Goal: Task Accomplishment & Management: Manage account settings

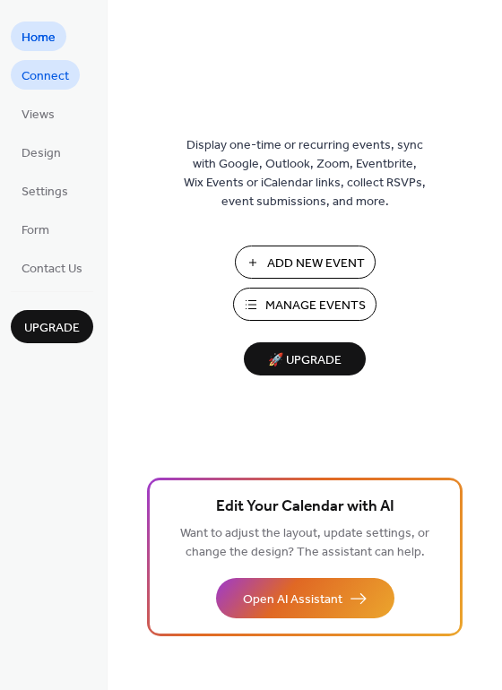
click at [67, 77] on span "Connect" at bounding box center [45, 76] width 47 height 19
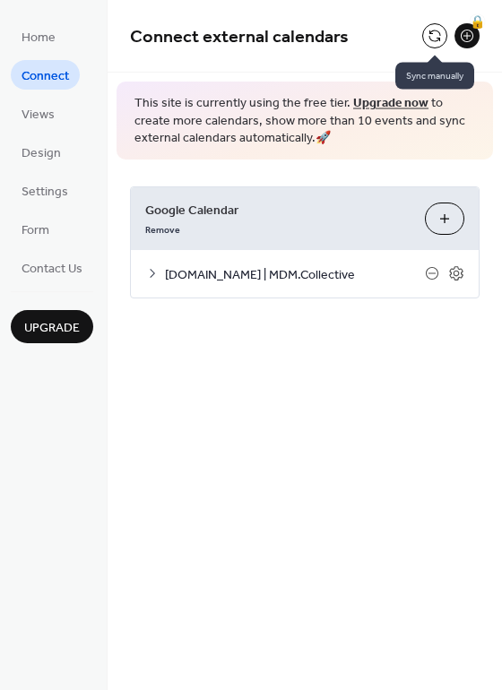
click at [432, 30] on button at bounding box center [434, 35] width 25 height 25
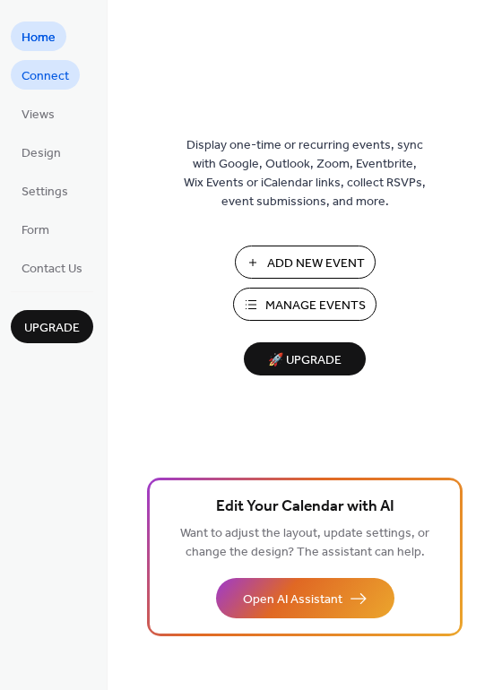
click at [71, 79] on link "Connect" at bounding box center [45, 75] width 69 height 30
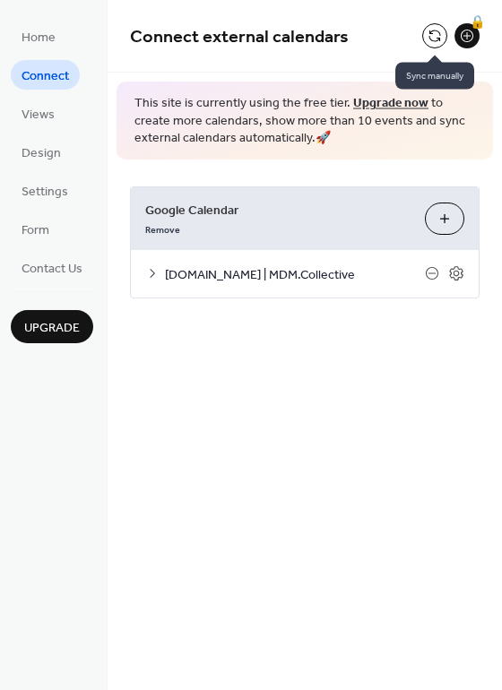
click at [434, 34] on button at bounding box center [434, 35] width 25 height 25
click at [151, 271] on icon at bounding box center [152, 273] width 14 height 14
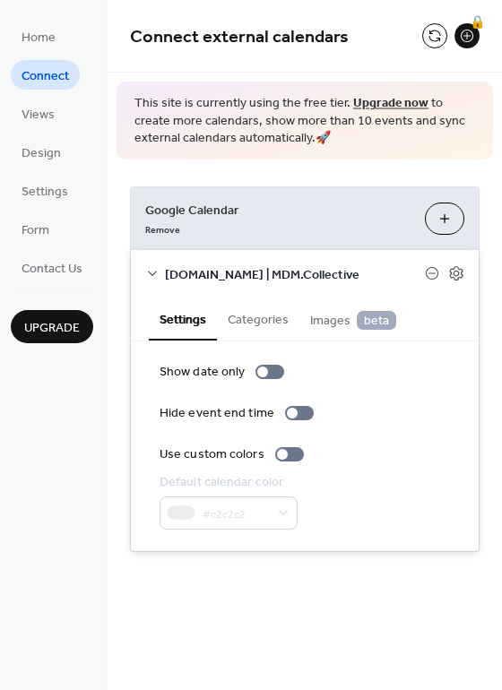
drag, startPoint x: 142, startPoint y: 271, endPoint x: 174, endPoint y: 266, distance: 31.7
click at [147, 271] on div "[DOMAIN_NAME] | MDM.Collective" at bounding box center [305, 273] width 348 height 47
click at [164, 276] on div "[DOMAIN_NAME] | MDM.Collective" at bounding box center [305, 273] width 348 height 47
click at [151, 271] on icon at bounding box center [152, 273] width 14 height 14
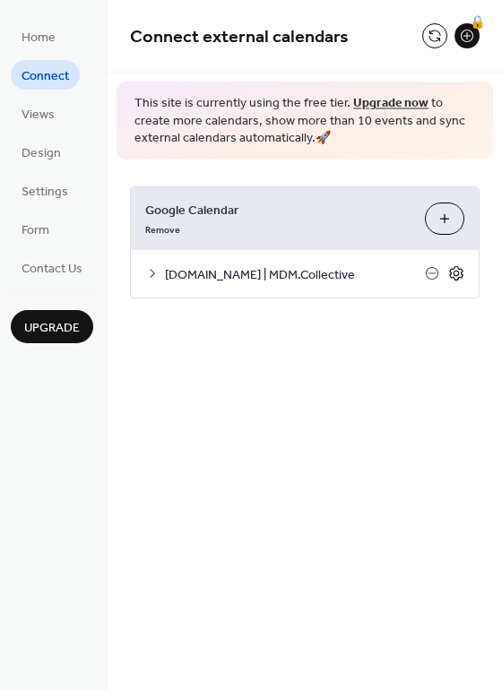
click at [454, 274] on icon at bounding box center [456, 273] width 16 height 16
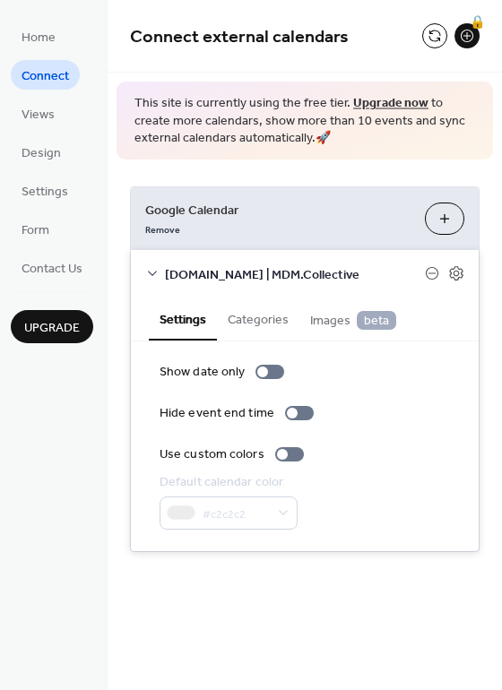
click at [153, 275] on icon at bounding box center [152, 273] width 14 height 14
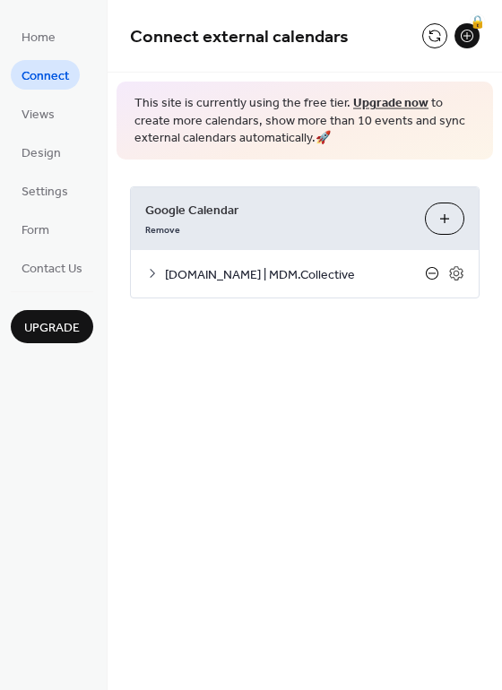
click at [431, 277] on icon at bounding box center [432, 273] width 14 height 14
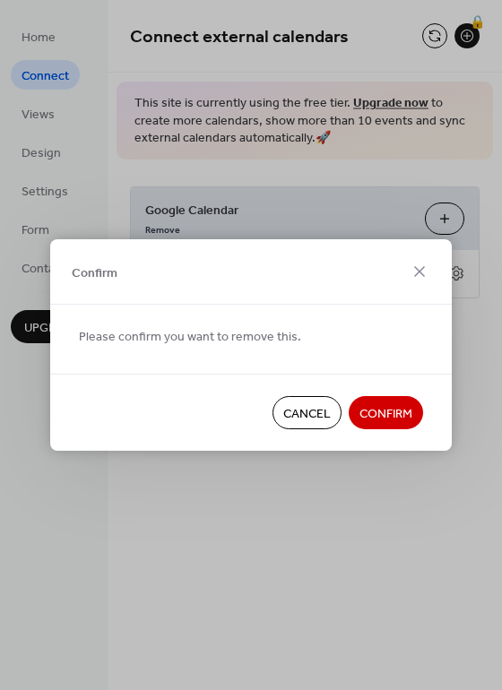
click at [377, 409] on span "Confirm" at bounding box center [385, 414] width 53 height 19
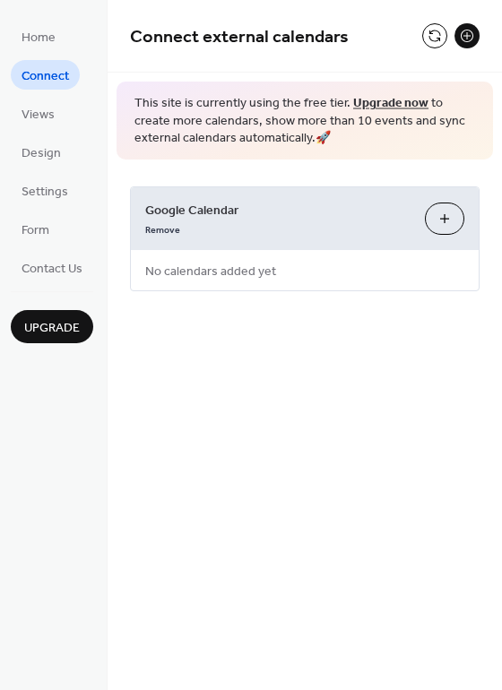
click at [436, 216] on button "Choose Calendars" at bounding box center [444, 218] width 39 height 32
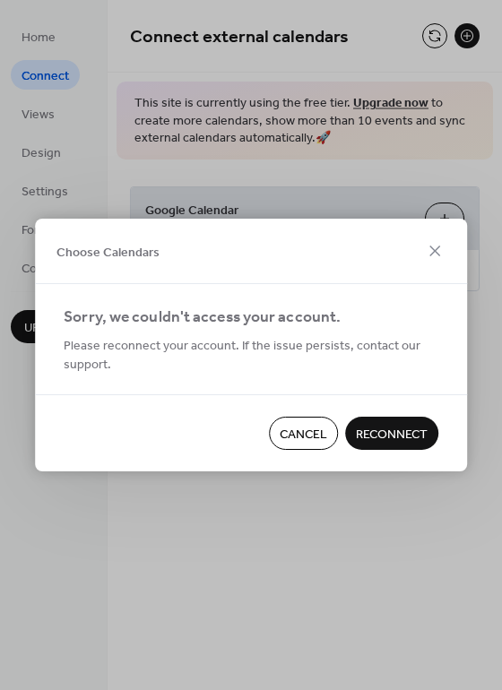
click at [357, 429] on span "Reconnect" at bounding box center [392, 435] width 72 height 19
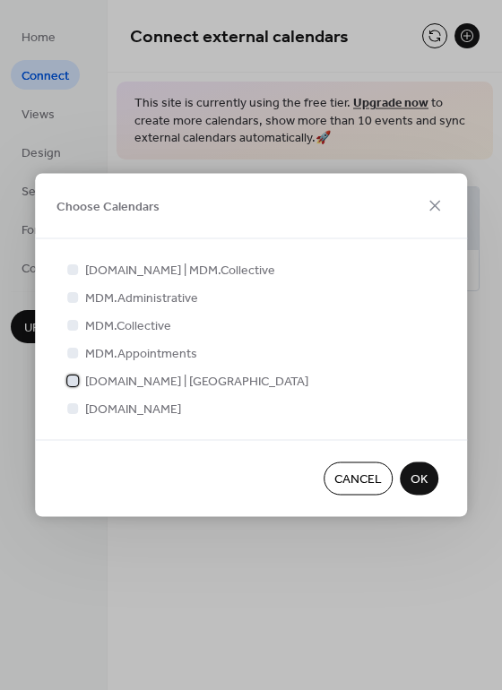
click at [160, 382] on span "MDM.Events | Saint-Ex" at bounding box center [196, 382] width 223 height 19
click at [425, 482] on span "OK" at bounding box center [418, 479] width 17 height 19
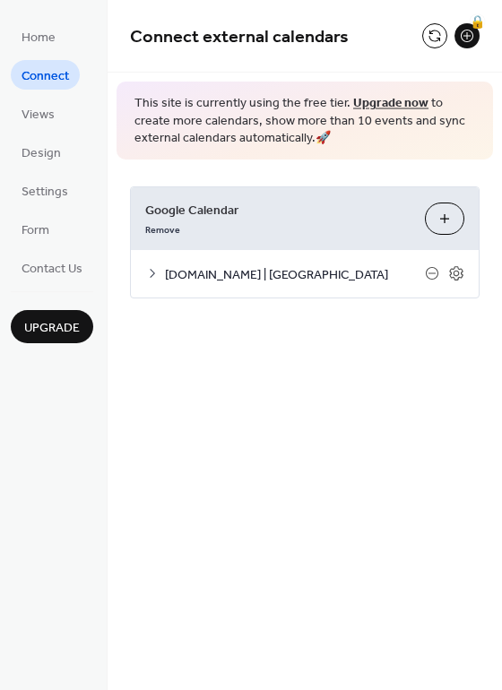
click at [151, 280] on icon at bounding box center [152, 273] width 14 height 14
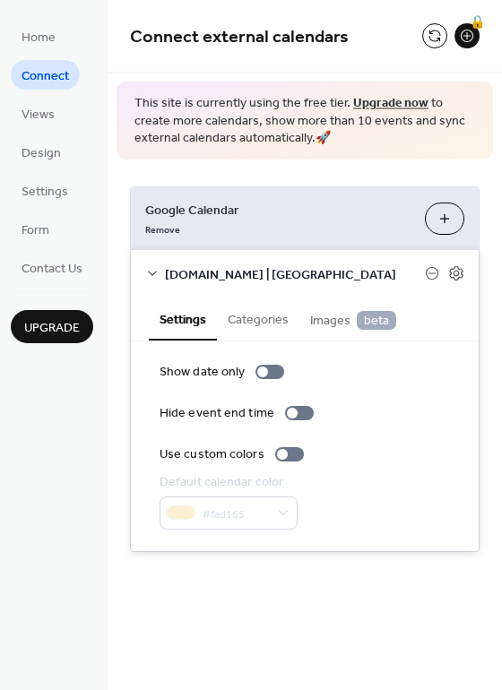
drag, startPoint x: 159, startPoint y: 271, endPoint x: 194, endPoint y: 272, distance: 34.9
click at [160, 271] on div "MDM.Events | Saint-Ex" at bounding box center [305, 273] width 348 height 47
drag, startPoint x: 150, startPoint y: 271, endPoint x: 276, endPoint y: 271, distance: 126.3
click at [154, 271] on icon at bounding box center [152, 273] width 14 height 14
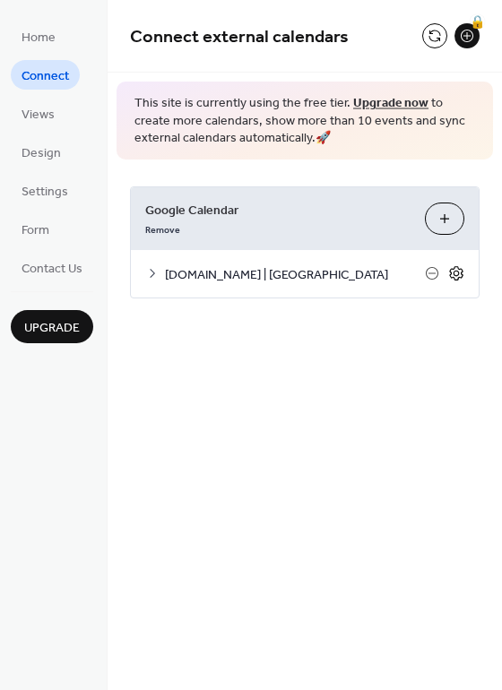
click at [462, 271] on icon at bounding box center [456, 273] width 16 height 16
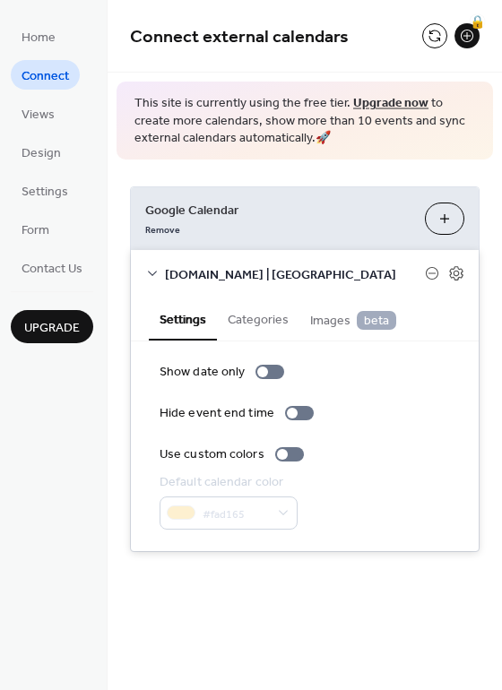
click at [146, 263] on div "MDM.Events | Saint-Ex" at bounding box center [305, 273] width 348 height 47
click at [159, 268] on icon at bounding box center [152, 273] width 14 height 14
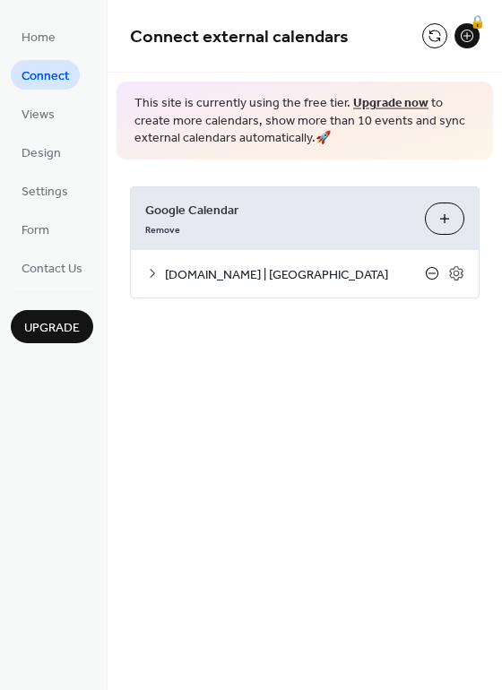
click at [430, 275] on icon at bounding box center [432, 273] width 14 height 14
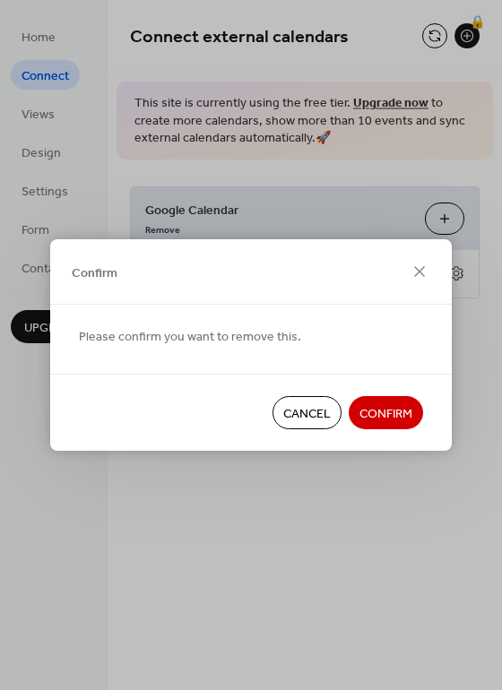
click at [301, 421] on span "Cancel" at bounding box center [306, 414] width 47 height 19
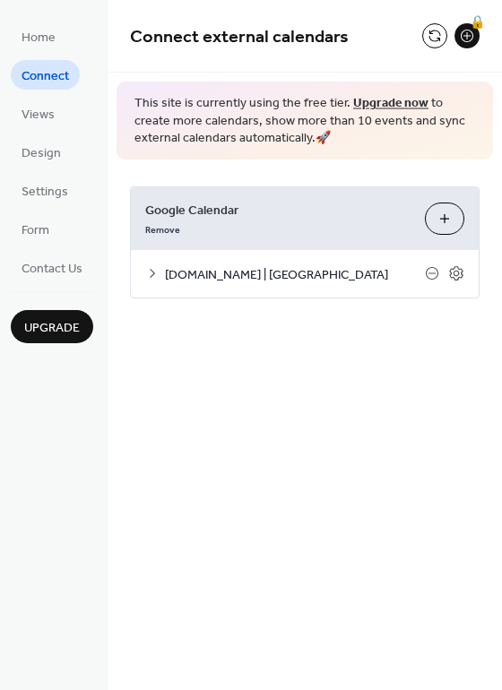
click at [440, 222] on button "Choose Calendars" at bounding box center [444, 218] width 39 height 32
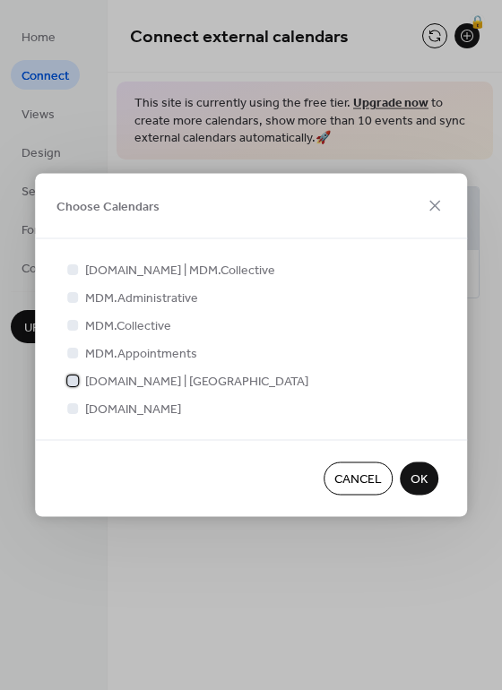
click at [77, 380] on div at bounding box center [72, 379] width 11 height 11
click at [74, 271] on div at bounding box center [72, 268] width 11 height 11
click at [417, 476] on span "OK" at bounding box center [418, 479] width 17 height 19
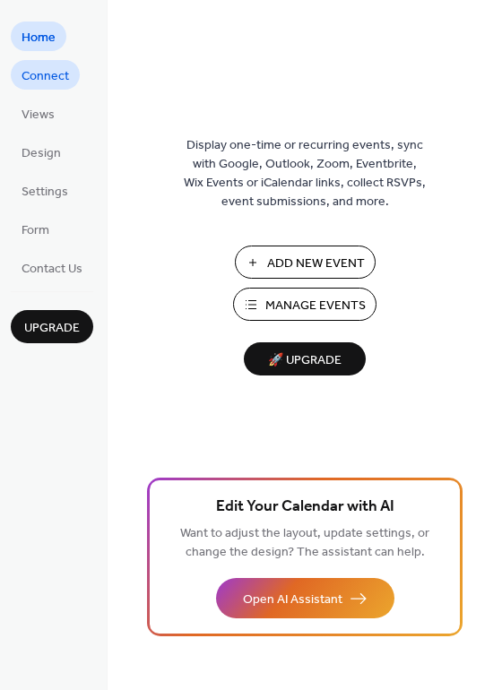
click at [65, 86] on span "Connect" at bounding box center [45, 76] width 47 height 19
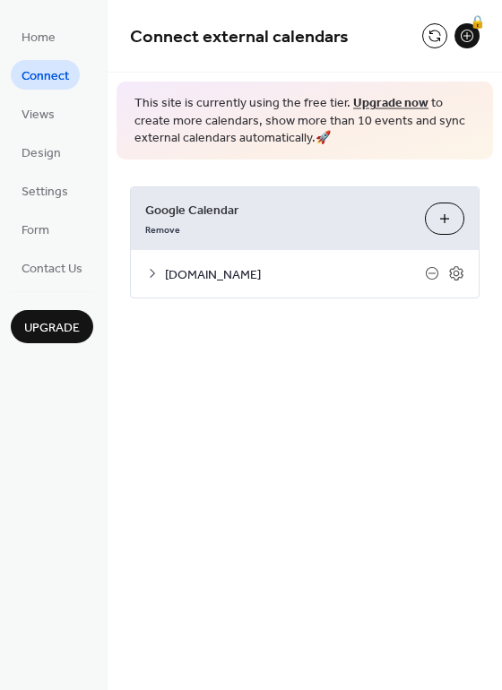
click at [447, 220] on button "Choose Calendars" at bounding box center [444, 218] width 39 height 32
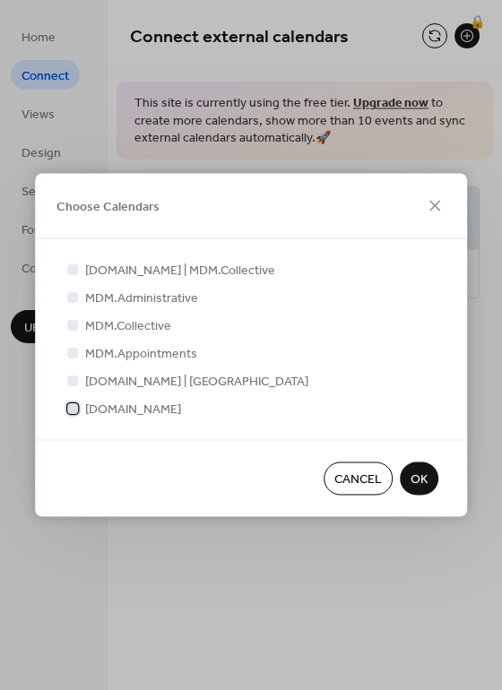
click at [74, 407] on icon at bounding box center [73, 407] width 6 height 4
click at [73, 381] on div at bounding box center [72, 379] width 11 height 11
click at [361, 478] on span "Cancel" at bounding box center [357, 479] width 47 height 19
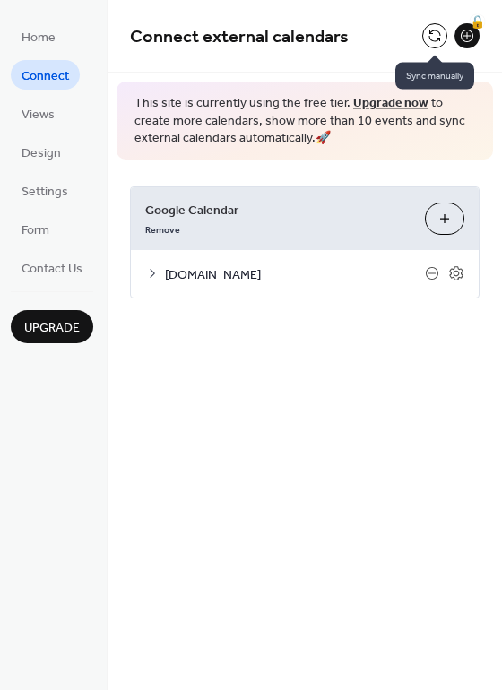
drag, startPoint x: 432, startPoint y: 35, endPoint x: 425, endPoint y: 43, distance: 10.8
click at [429, 37] on button at bounding box center [434, 35] width 25 height 25
click at [431, 29] on button at bounding box center [434, 35] width 25 height 25
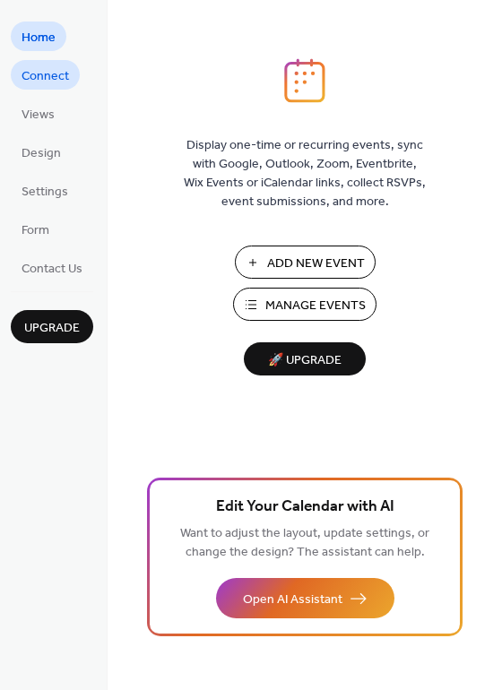
click at [58, 78] on span "Connect" at bounding box center [45, 76] width 47 height 19
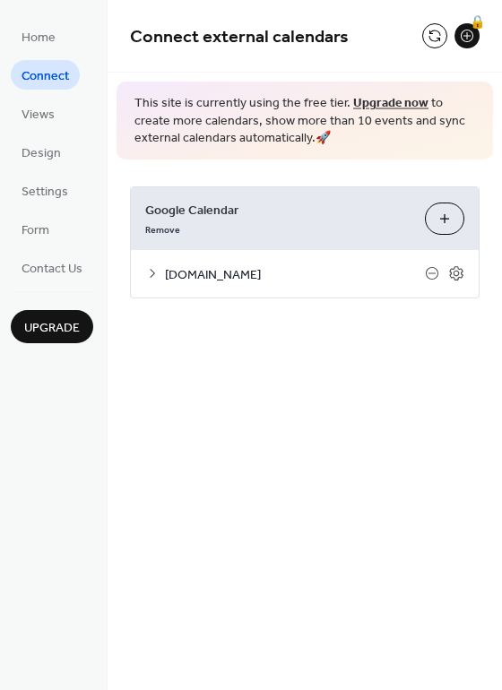
click at [145, 276] on icon at bounding box center [152, 273] width 14 height 14
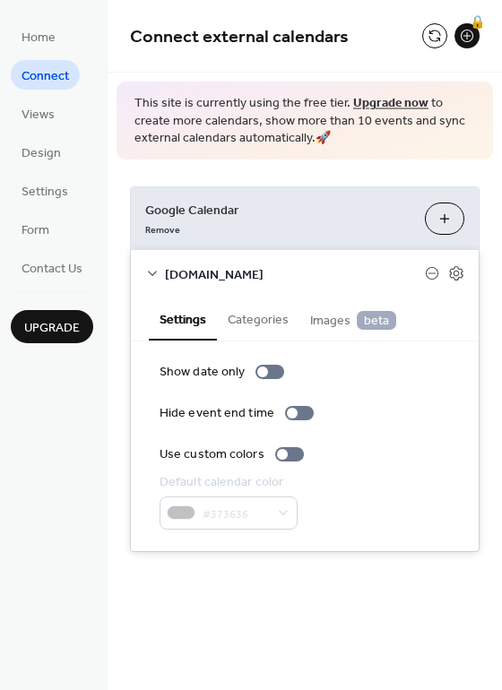
click at [153, 273] on icon at bounding box center [152, 273] width 14 height 14
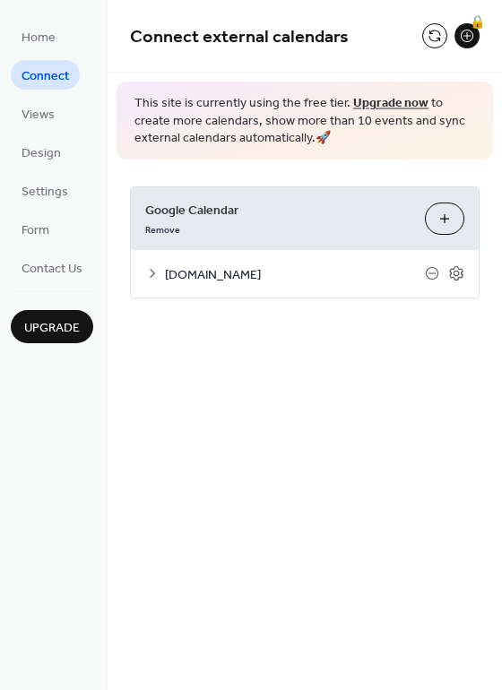
click at [452, 220] on button "Choose Calendars" at bounding box center [444, 218] width 39 height 32
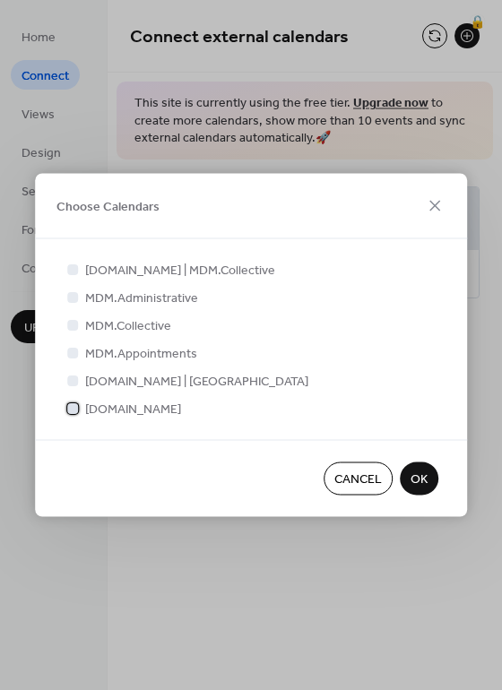
click at [70, 400] on div at bounding box center [73, 408] width 18 height 18
click at [72, 382] on div at bounding box center [72, 379] width 11 height 11
click at [73, 380] on icon at bounding box center [73, 379] width 6 height 4
click at [77, 407] on div at bounding box center [72, 407] width 11 height 11
drag, startPoint x: 79, startPoint y: 372, endPoint x: 115, endPoint y: 391, distance: 40.9
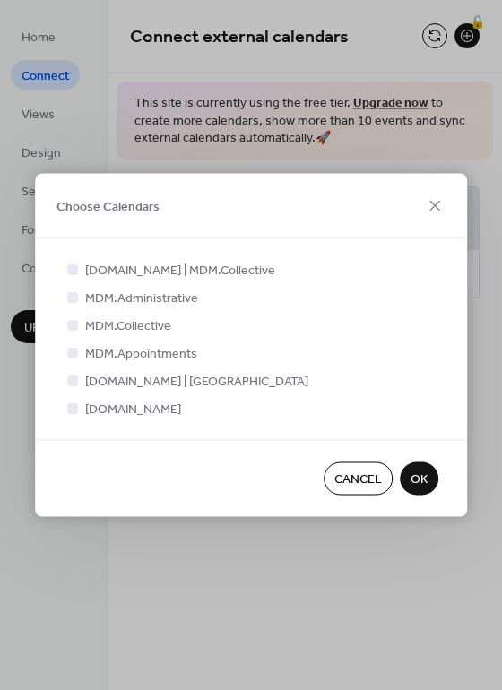
click at [81, 374] on div at bounding box center [73, 380] width 18 height 18
click at [72, 389] on label "MDM.Events | Saint-Ex" at bounding box center [186, 381] width 245 height 19
drag, startPoint x: 83, startPoint y: 417, endPoint x: 73, endPoint y: 403, distance: 17.9
click at [75, 409] on div "MDM.Events | MDM.Collective MDM.Administrative MDM.Collective MDM.Appointments …" at bounding box center [251, 339] width 432 height 201
click at [71, 404] on icon at bounding box center [72, 407] width 7 height 7
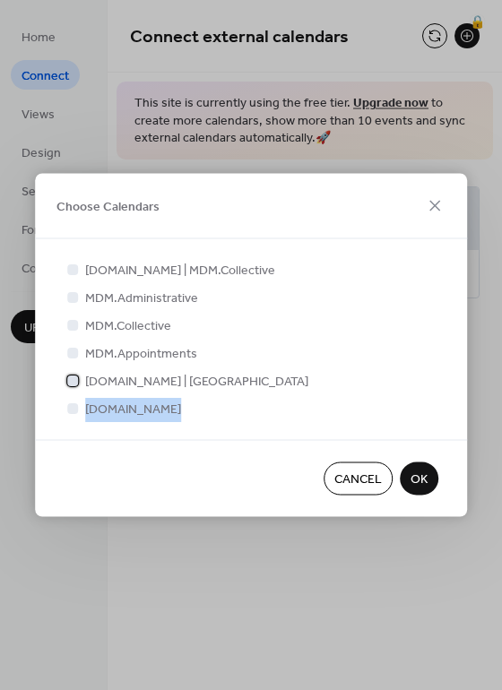
drag, startPoint x: 72, startPoint y: 383, endPoint x: 81, endPoint y: 384, distance: 9.1
click at [75, 384] on div at bounding box center [72, 379] width 11 height 11
click at [426, 478] on span "OK" at bounding box center [418, 479] width 17 height 19
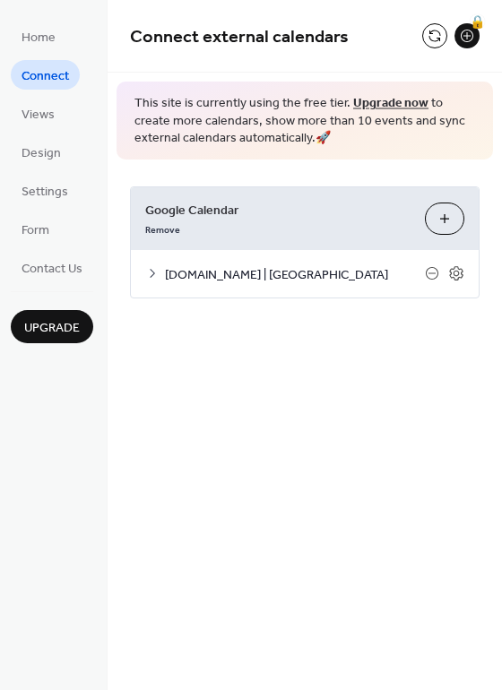
click at [133, 278] on div "MDM.Events | Saint-Ex" at bounding box center [305, 273] width 348 height 47
click at [143, 269] on div "MDM.Events | Saint-Ex" at bounding box center [305, 273] width 348 height 47
click at [152, 270] on icon at bounding box center [152, 273] width 14 height 14
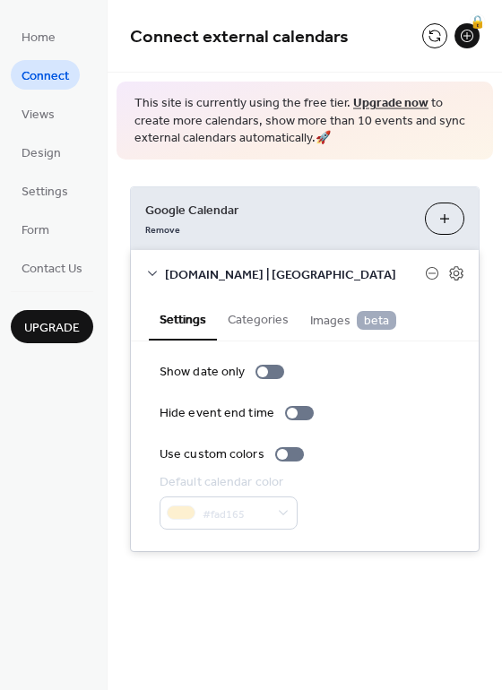
click at [152, 270] on icon at bounding box center [152, 273] width 14 height 14
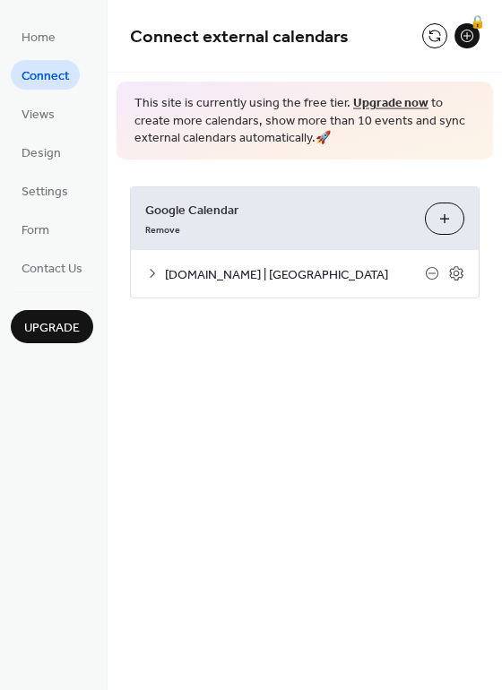
click at [455, 211] on button "Choose Calendars" at bounding box center [444, 218] width 39 height 32
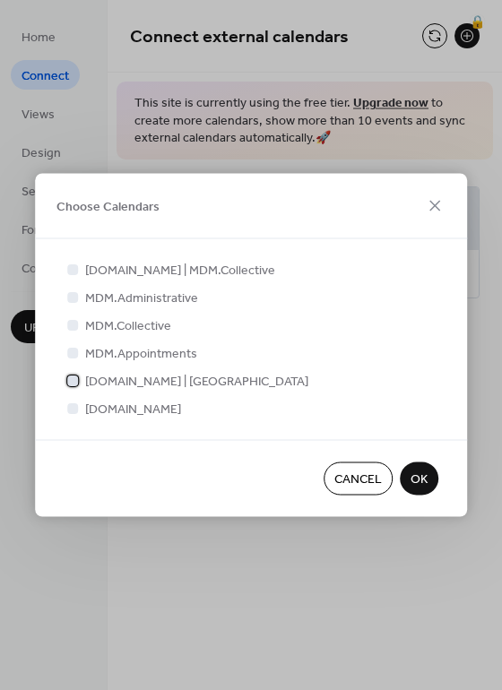
click at [82, 384] on label "MDM.Events | Saint-Ex" at bounding box center [186, 381] width 245 height 19
click at [78, 409] on div at bounding box center [72, 407] width 11 height 11
click at [410, 483] on span "OK" at bounding box center [418, 479] width 17 height 19
